Goal: Task Accomplishment & Management: Manage account settings

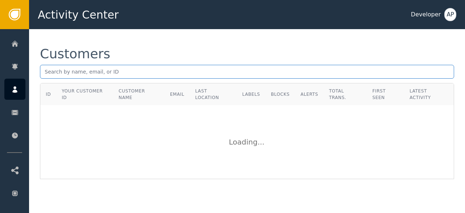
click at [53, 68] on input "text" at bounding box center [247, 72] width 414 height 14
paste input "[EMAIL_ADDRESS][DOMAIN_NAME]"
type input "[EMAIL_ADDRESS][DOMAIN_NAME]"
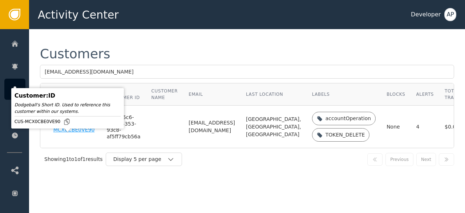
click at [59, 133] on div "CUS-MCX0CBE0VE90" at bounding box center [74, 126] width 43 height 13
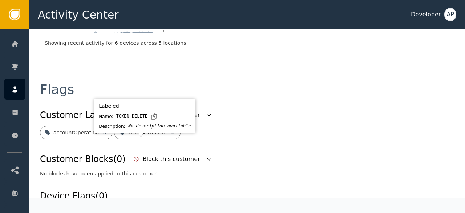
scroll to position [245, 0]
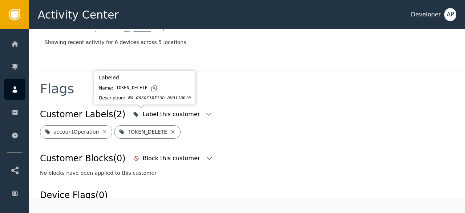
click at [170, 129] on icon at bounding box center [173, 132] width 6 height 6
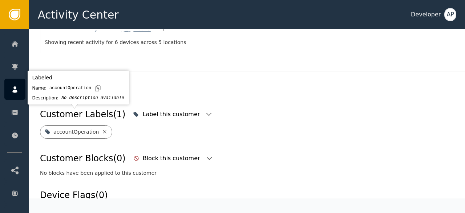
click at [102, 129] on icon at bounding box center [105, 132] width 6 height 6
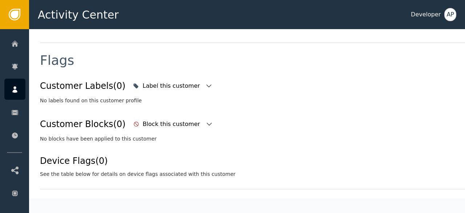
scroll to position [277, 0]
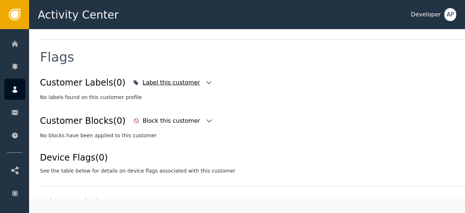
click at [170, 78] on div "Label this customer" at bounding box center [172, 82] width 59 height 9
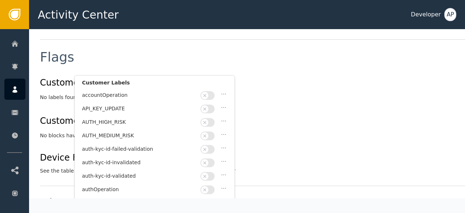
click at [267, 113] on div "Customer Blocks (0) Block this customer" at bounding box center [268, 121] width 456 height 16
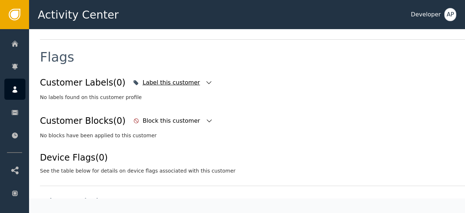
click at [205, 79] on icon "button" at bounding box center [208, 82] width 7 height 7
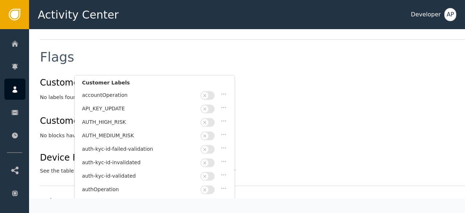
click at [211, 174] on button "button" at bounding box center [208, 176] width 14 height 9
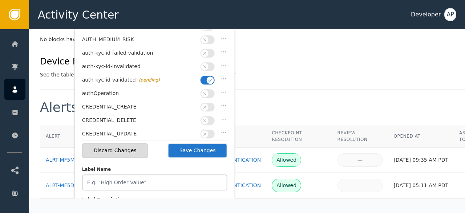
scroll to position [377, 0]
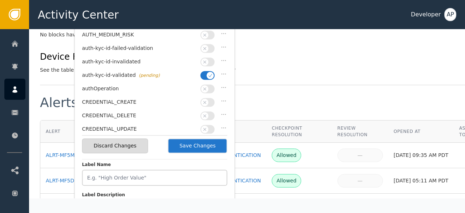
click at [198, 145] on button "Save Changes" at bounding box center [198, 145] width 60 height 15
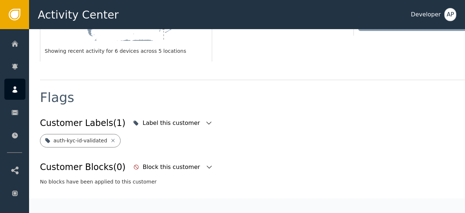
scroll to position [233, 0]
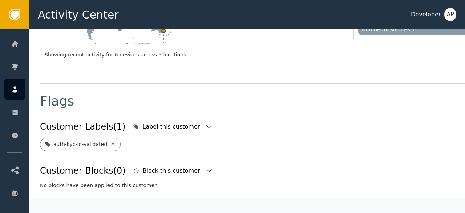
click at [230, 119] on div "Customer Labels (1) Label this customer" at bounding box center [268, 127] width 456 height 16
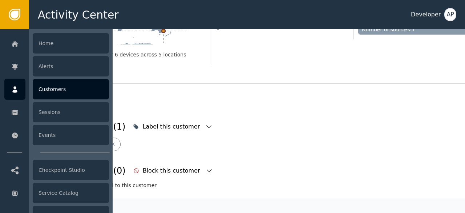
click at [40, 89] on div "Customers" at bounding box center [71, 89] width 76 height 20
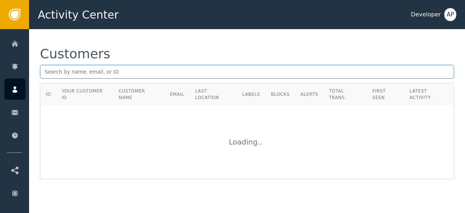
click at [50, 73] on input "text" at bounding box center [247, 72] width 414 height 14
paste input "[EMAIL_ADDRESS][DOMAIN_NAME]"
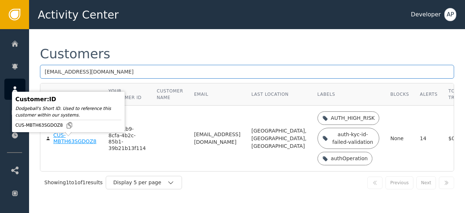
type input "[EMAIL_ADDRESS][DOMAIN_NAME]"
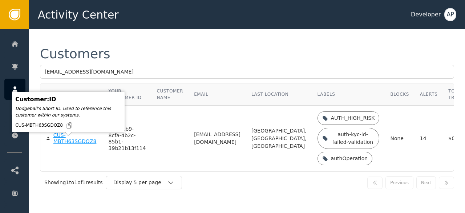
click at [65, 145] on div "CUS-MBTH63SGDOZ8" at bounding box center [75, 138] width 44 height 13
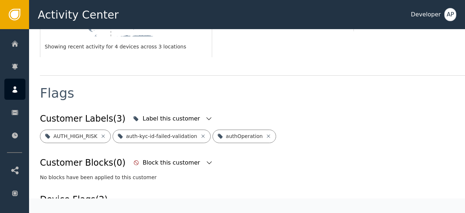
scroll to position [241, 0]
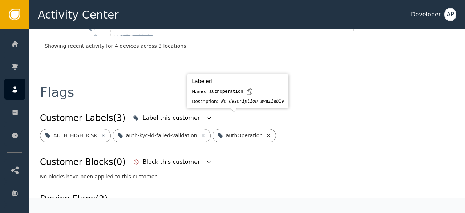
click at [266, 132] on icon at bounding box center [269, 135] width 6 height 6
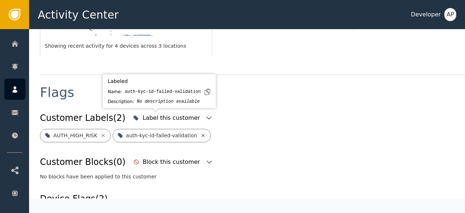
click at [200, 132] on icon at bounding box center [203, 135] width 6 height 6
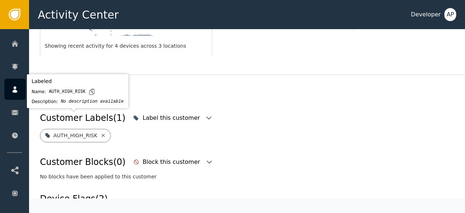
click at [101, 133] on icon at bounding box center [102, 134] width 3 height 3
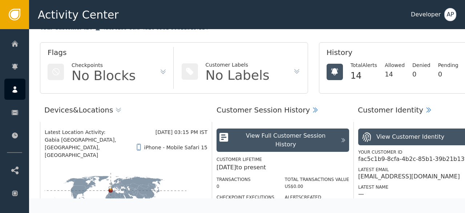
scroll to position [0, 0]
